Goal: Information Seeking & Learning: Learn about a topic

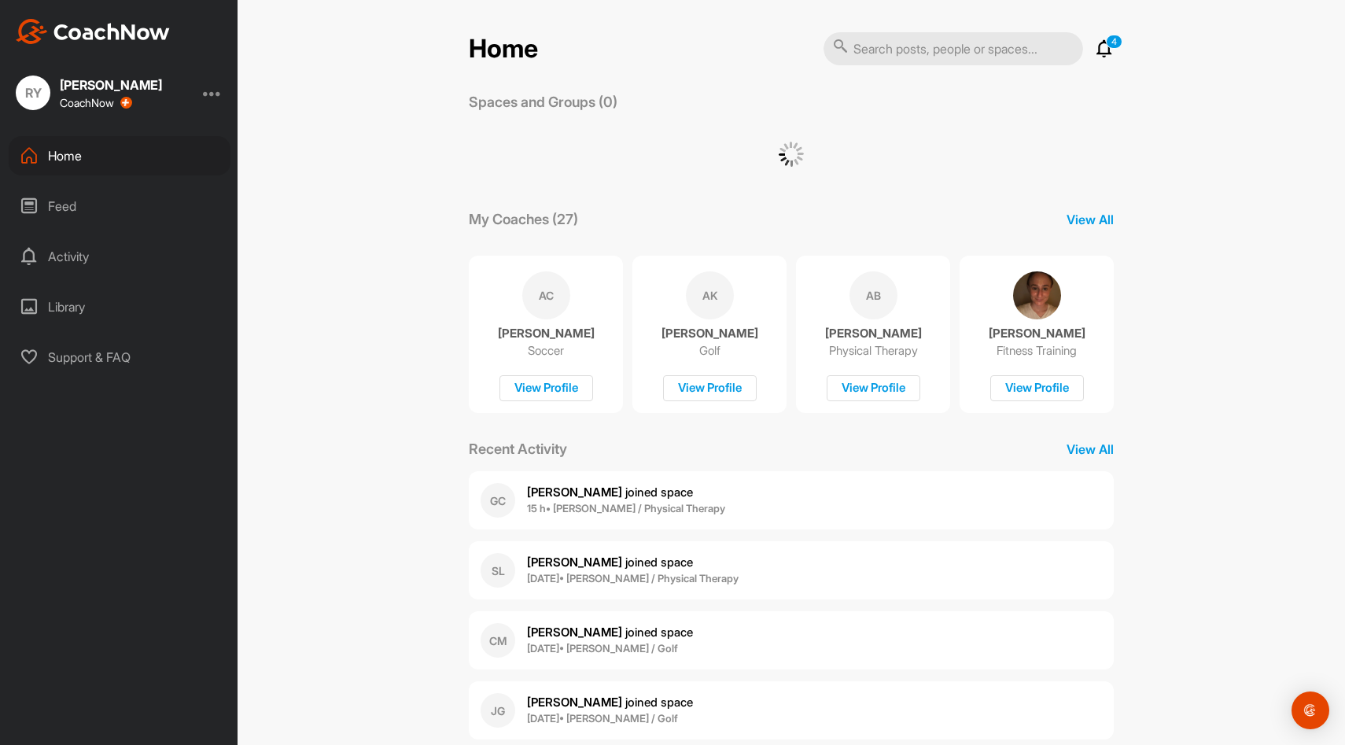
click at [949, 57] on input "text" at bounding box center [952, 48] width 259 height 33
type input "[PERSON_NAME]"
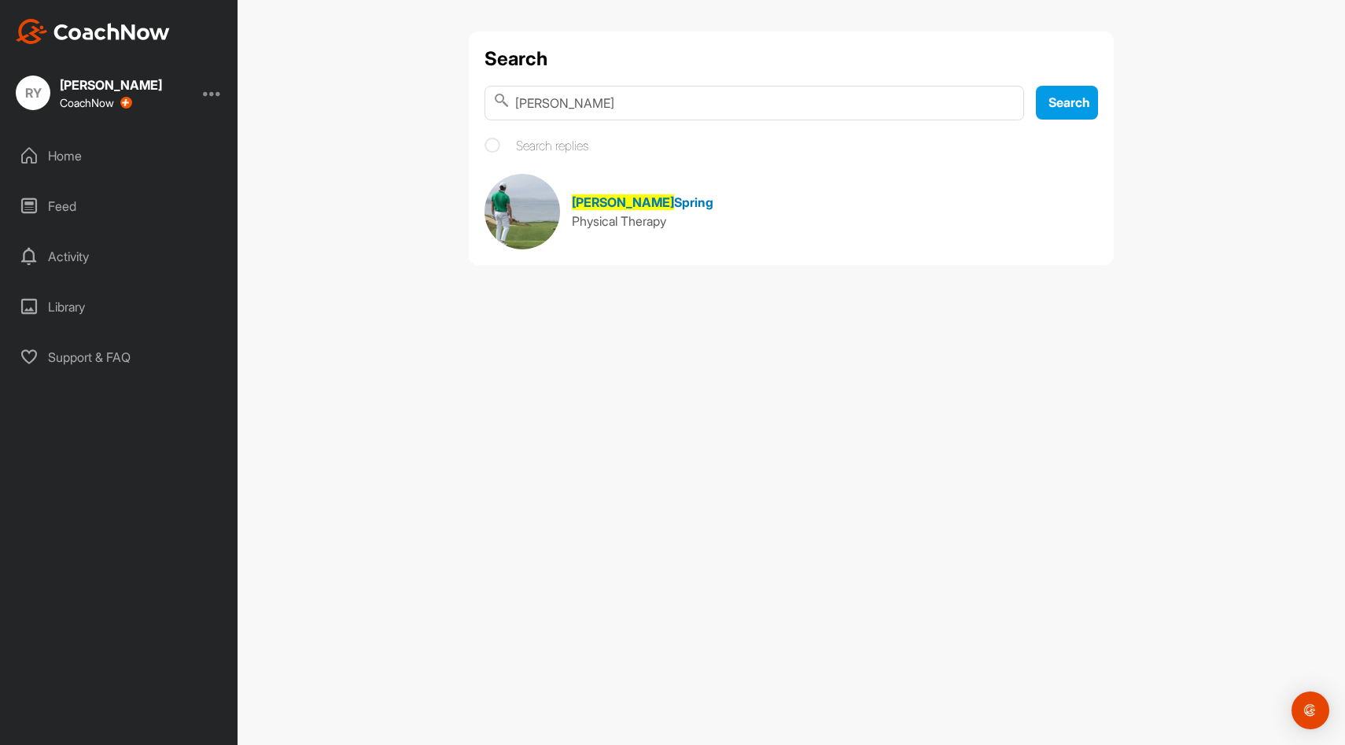
click at [674, 208] on span "Spring" at bounding box center [693, 202] width 39 height 16
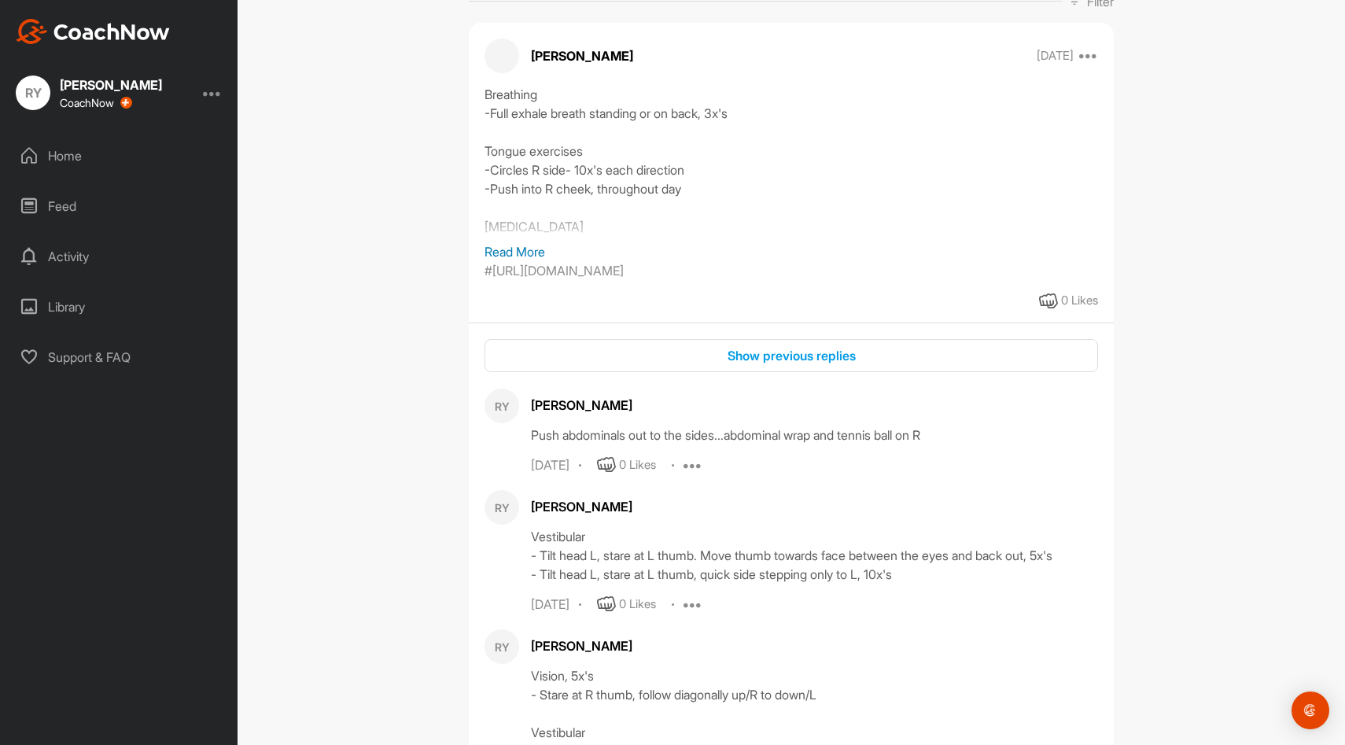
scroll to position [532, 0]
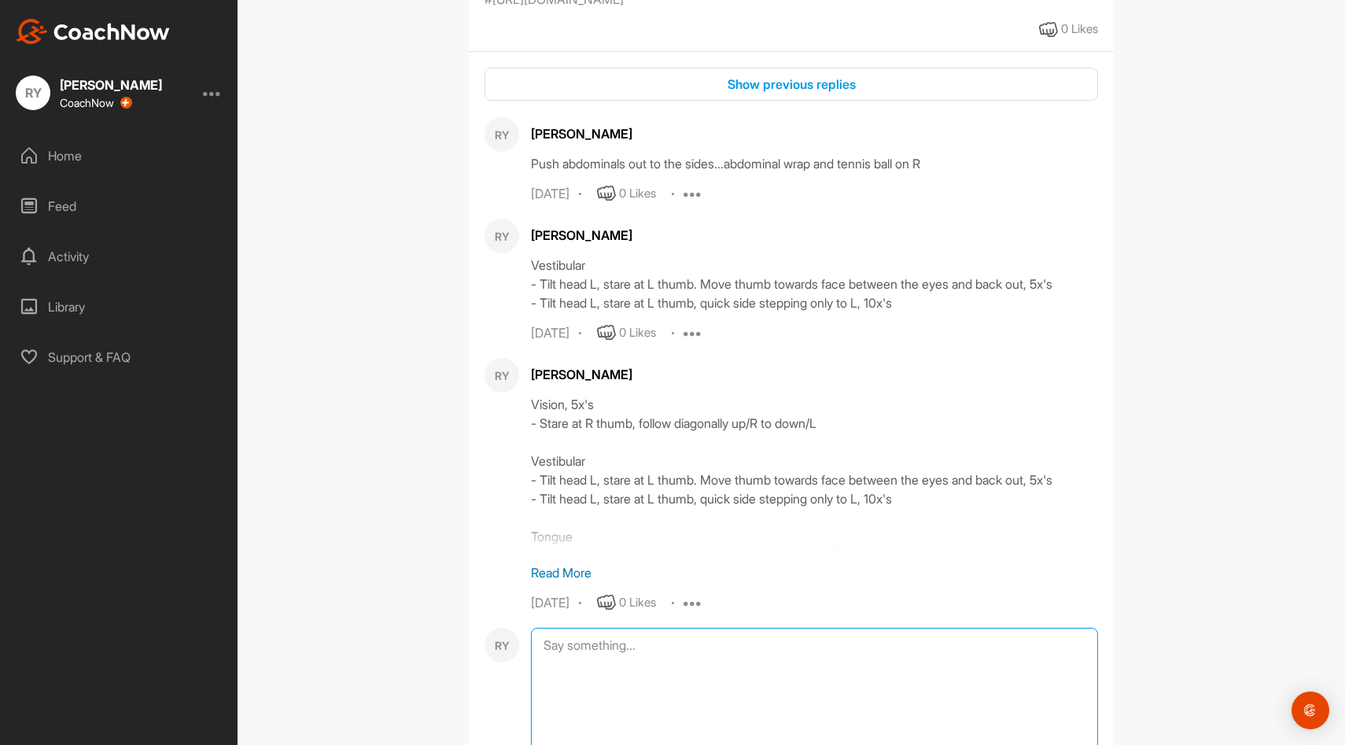
click at [609, 656] on textarea at bounding box center [814, 705] width 567 height 157
click at [717, 660] on textarea at bounding box center [814, 705] width 567 height 157
click at [575, 582] on p "Read More" at bounding box center [814, 572] width 567 height 19
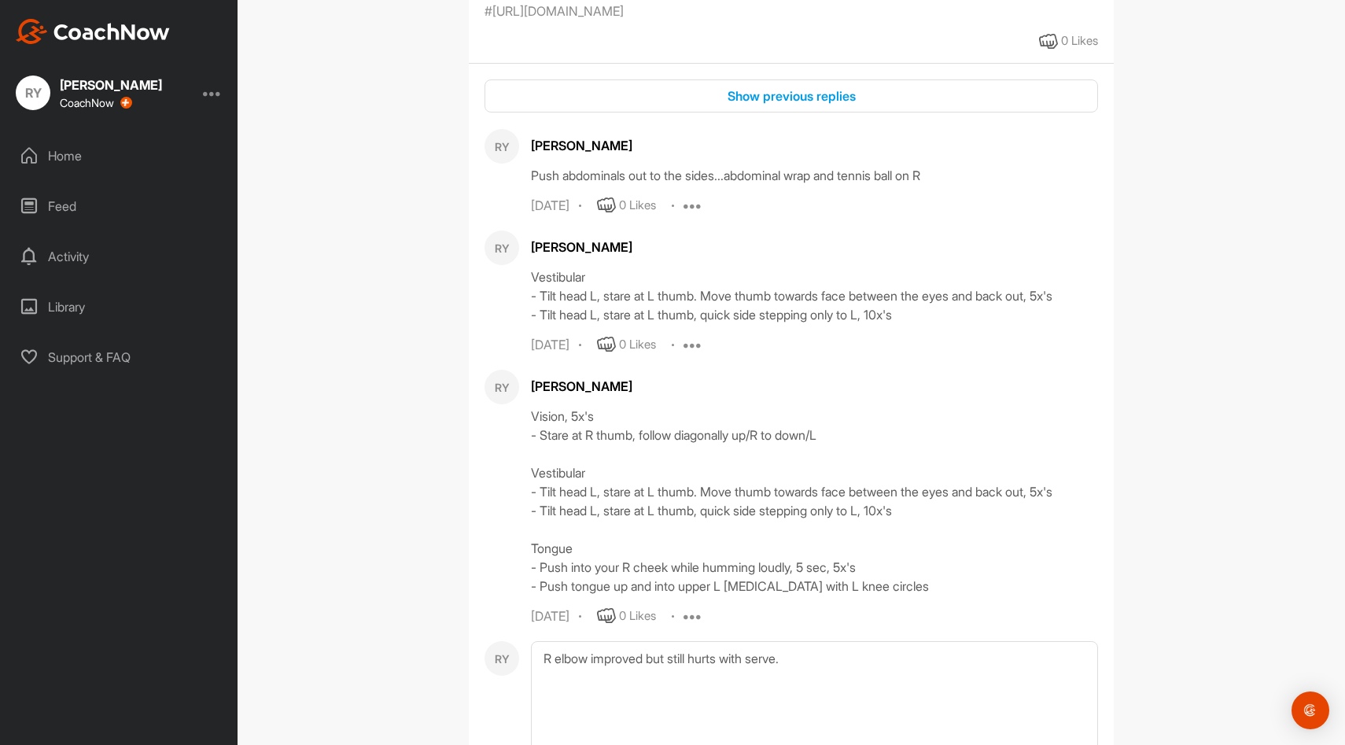
scroll to position [715, 0]
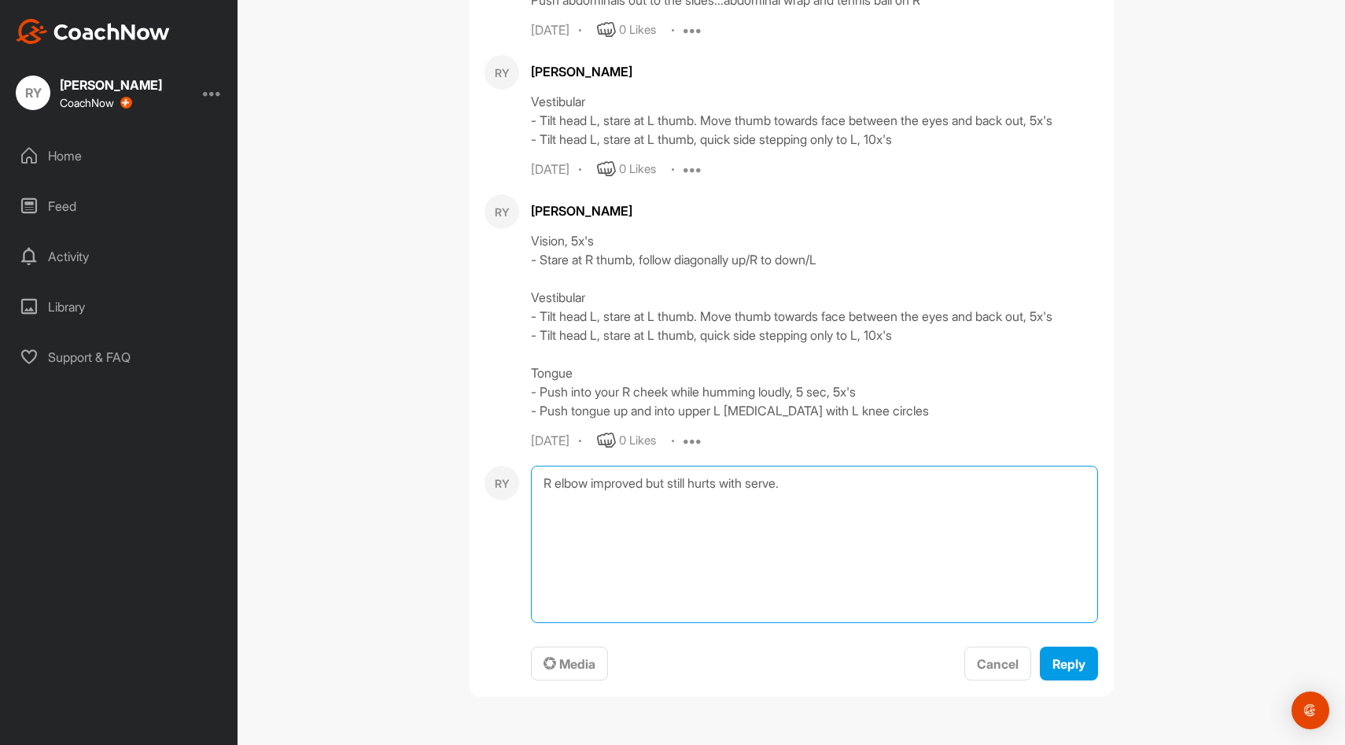
click at [676, 513] on textarea "R elbow improved but still hurts with serve." at bounding box center [814, 543] width 567 height 157
click at [686, 517] on textarea "R elbow improved but still hurts with serve." at bounding box center [814, 543] width 567 height 157
click at [664, 528] on textarea "R elbow improved but still hurts with serve. Knee better. Moving well on the co…" at bounding box center [814, 543] width 567 height 157
click at [705, 591] on textarea "R elbow improved but still hurts with serve. Knee better. Moving well on the co…" at bounding box center [814, 543] width 567 height 157
click at [694, 587] on textarea "R elbow improved but still hurts with serve. Knee better. Moving well on the co…" at bounding box center [814, 543] width 567 height 157
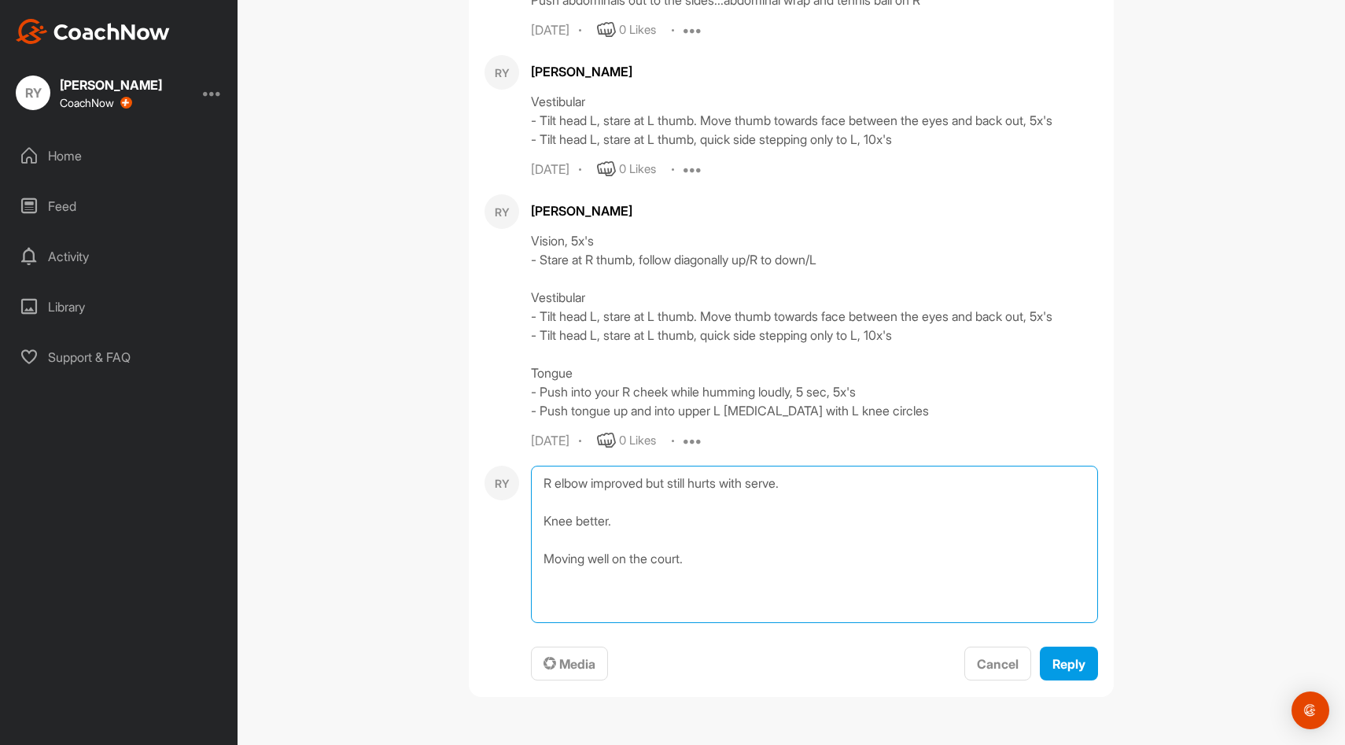
click at [691, 598] on textarea "R elbow improved but still hurts with serve. Knee better. Moving well on the co…" at bounding box center [814, 543] width 567 height 157
click at [660, 597] on textarea "R elbow improved but still hurts with serve. Knee better. Moving well on the co…" at bounding box center [814, 543] width 567 height 157
click at [671, 528] on textarea "R elbow improved but still hurts with serve. Knee better. Moving well on the co…" at bounding box center [814, 543] width 567 height 157
click at [668, 594] on textarea "R elbow improved but still hurts with serve. Knee better. Moving well on the co…" at bounding box center [814, 543] width 567 height 157
click at [810, 487] on textarea "R elbow improved but still hurts with serve. Knee better. Moving well on the co…" at bounding box center [814, 543] width 567 height 157
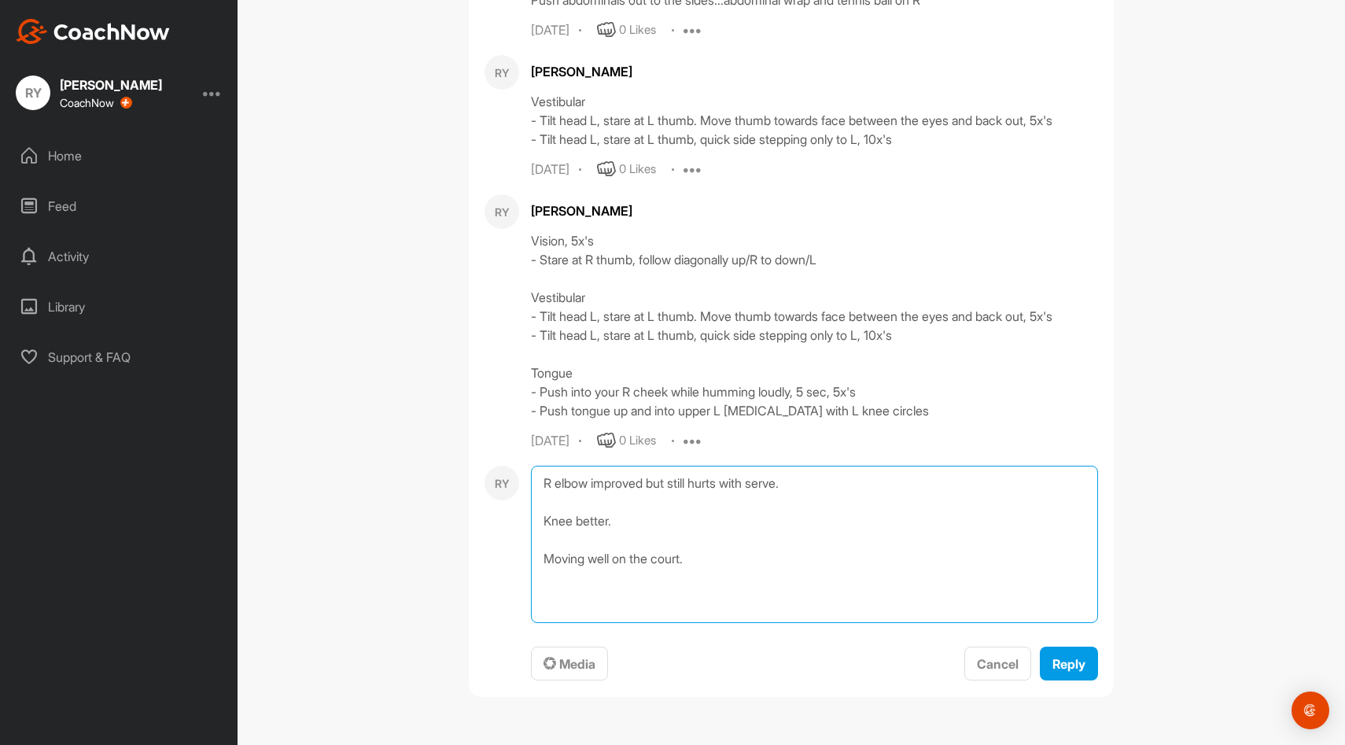
click at [737, 592] on textarea "R elbow improved but still hurts with serve. Knee better. Moving well on the co…" at bounding box center [814, 543] width 567 height 157
click at [655, 601] on textarea "R elbow improved but still hurts with serve. Knee better. Moving well on the co…" at bounding box center [814, 543] width 567 height 157
click at [546, 472] on textarea "R elbow improved but still hurts with serve. Knee better. Moving well on the co…" at bounding box center [814, 543] width 567 height 157
click at [697, 603] on textarea "Tennis, gym, strength. R elbow improved but still hurts with serve. Knee better…" at bounding box center [814, 543] width 567 height 157
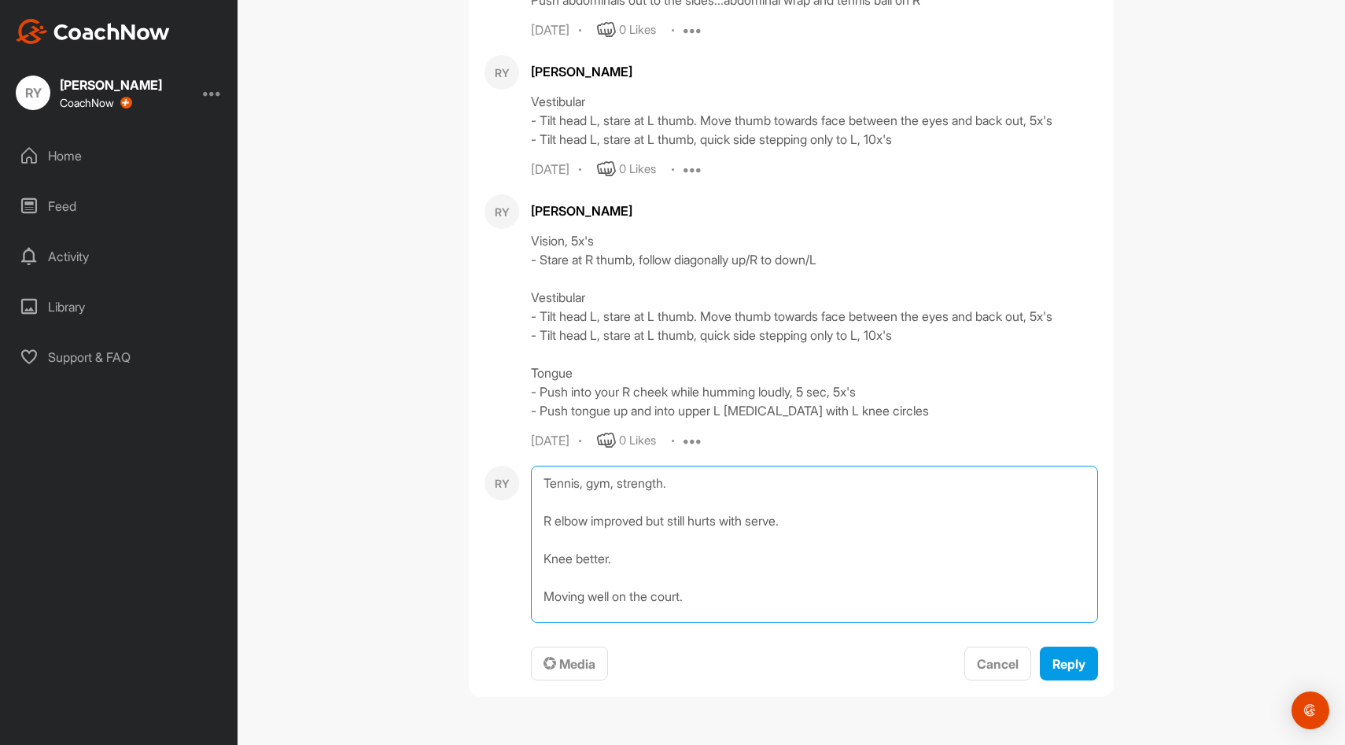
scroll to position [0, 0]
click at [707, 484] on textarea "Tennis, gym, strength. R elbow improved but still hurts with serve. Knee better…" at bounding box center [814, 543] width 567 height 157
click at [700, 602] on textarea "Tennis, gym, strength. R elbow improved but still hurts with serve. Knee better…" at bounding box center [814, 543] width 567 height 157
type textarea "Tennis, gym, strength. R elbow improved but still hurts with serve. Knee better…"
